Goal: Transaction & Acquisition: Subscribe to service/newsletter

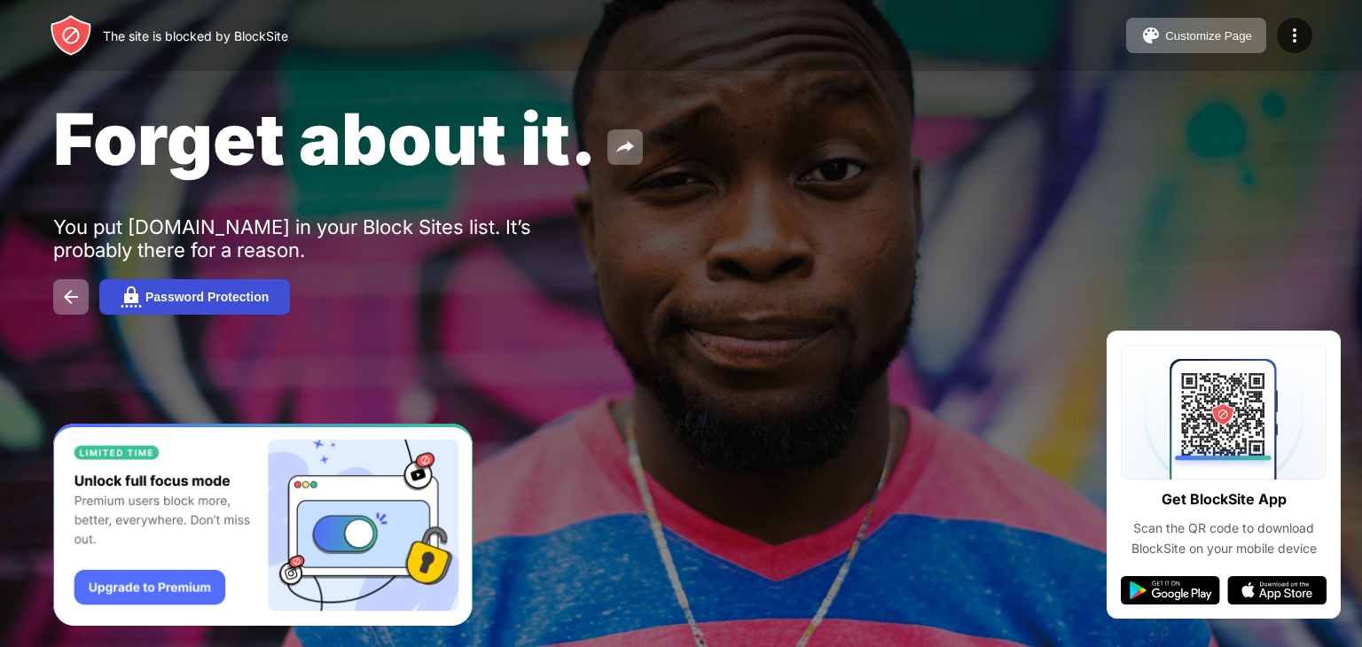
click at [196, 293] on div "Password Protection" at bounding box center [206, 297] width 123 height 14
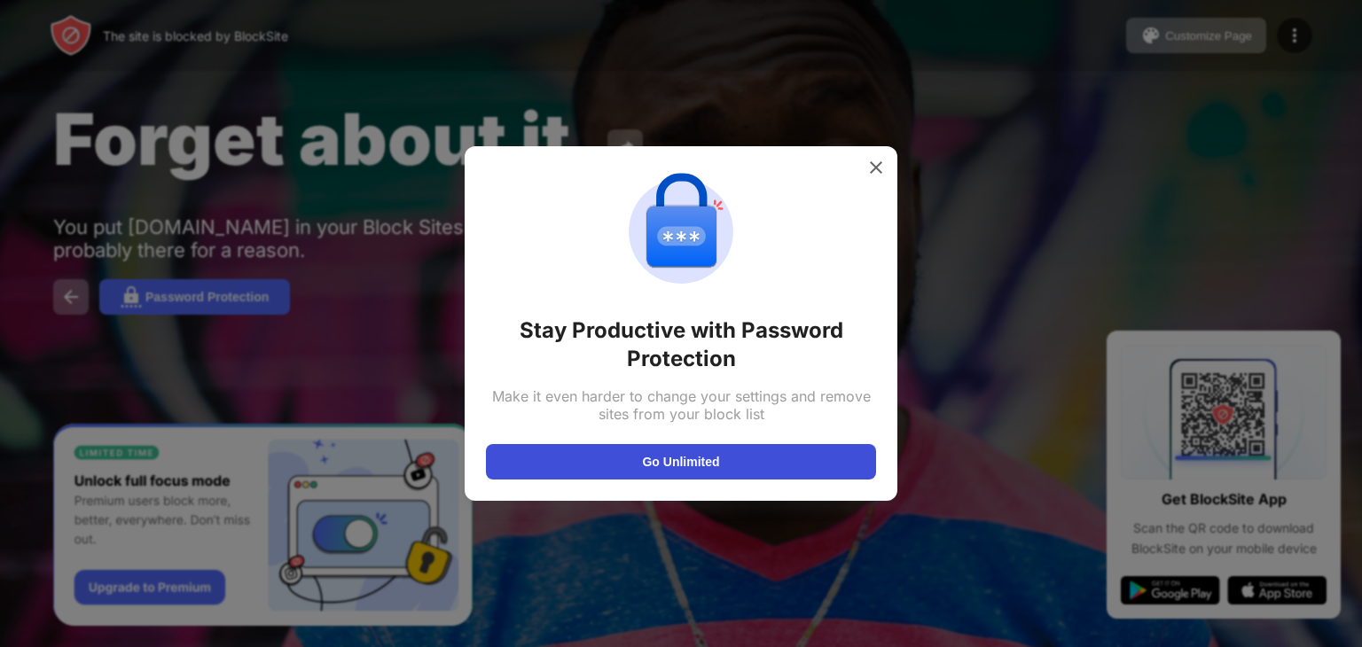
click at [692, 470] on button "Go Unlimited" at bounding box center [681, 461] width 390 height 35
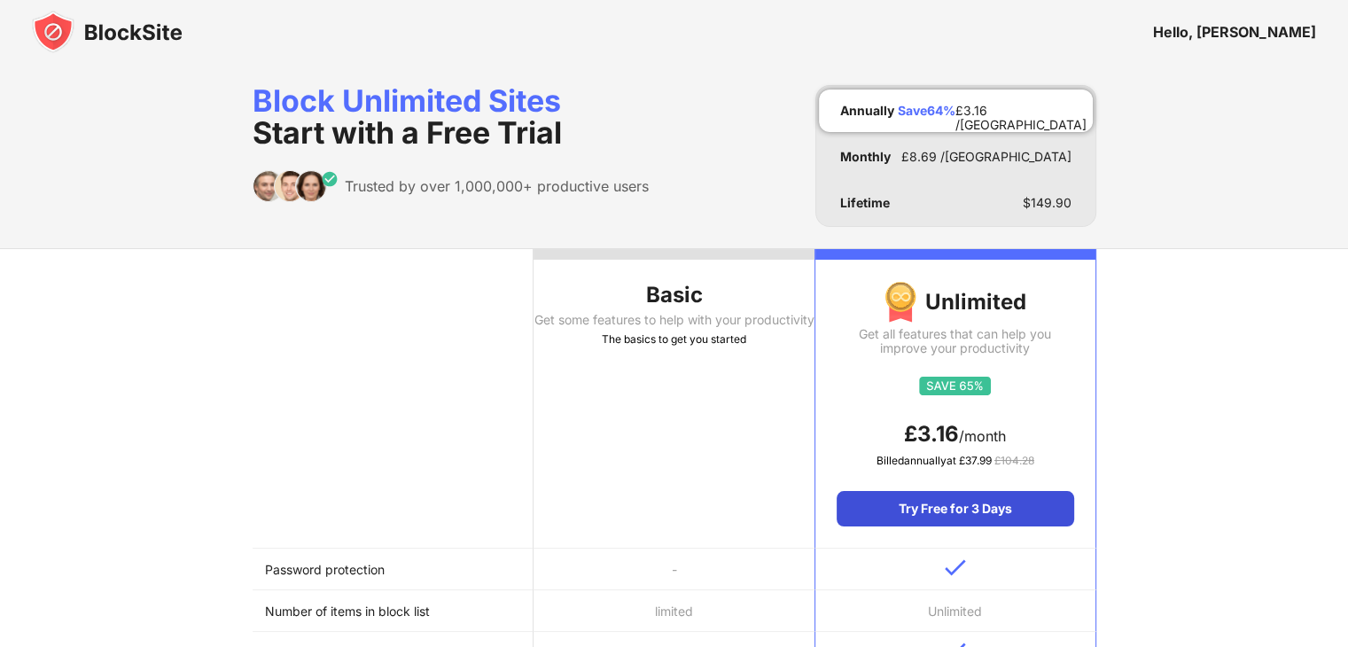
click at [922, 519] on div "Try Free for 3 Days" at bounding box center [955, 508] width 237 height 35
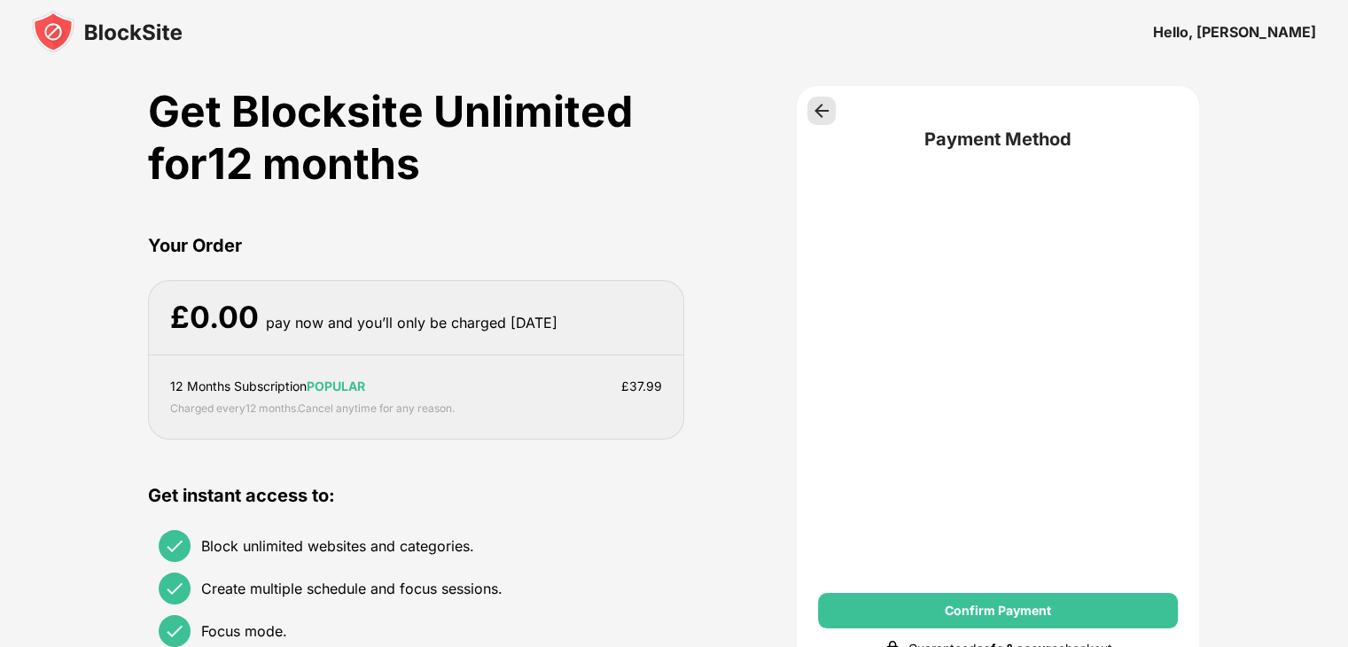
click at [830, 115] on div at bounding box center [822, 111] width 28 height 28
